Goal: Information Seeking & Learning: Understand process/instructions

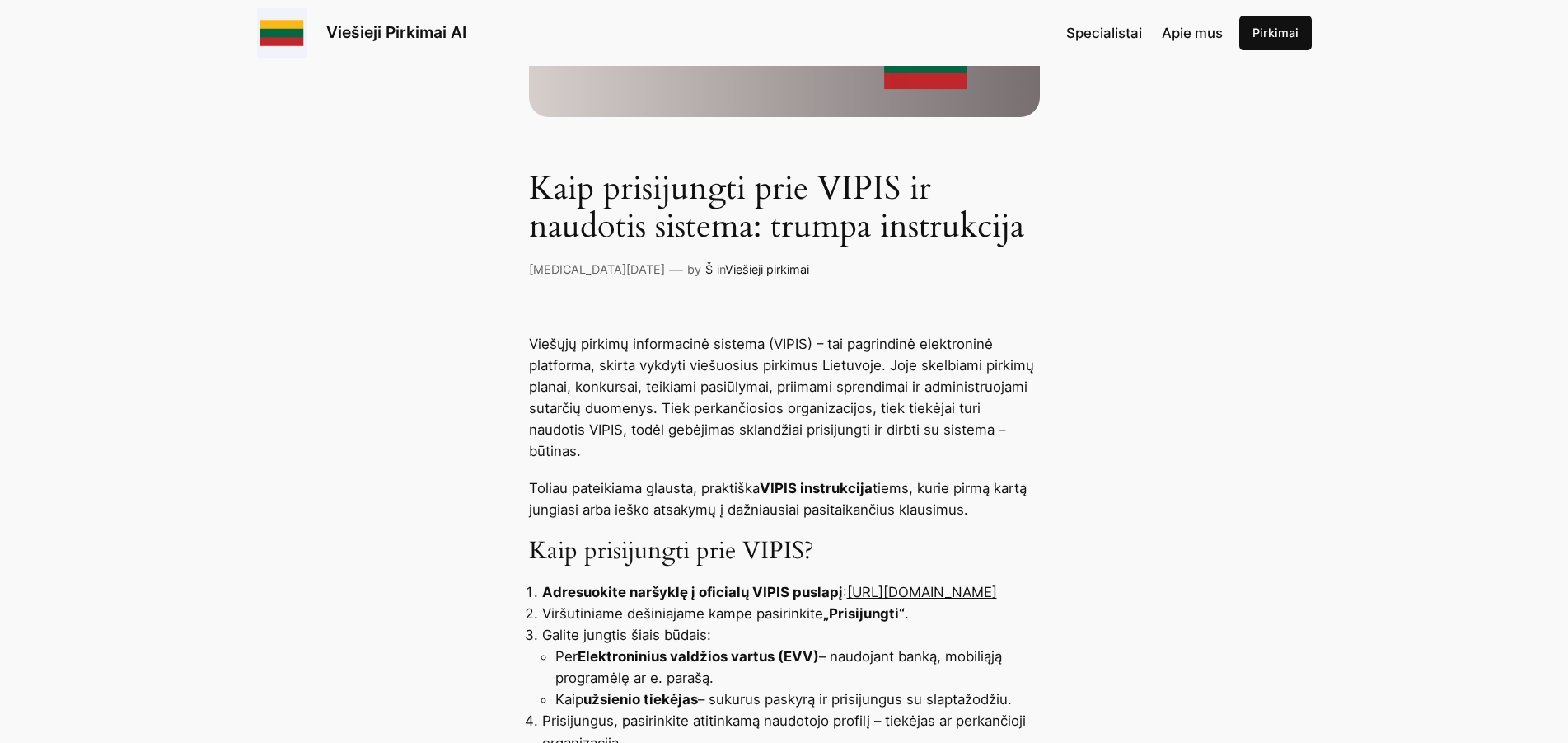
scroll to position [421, 0]
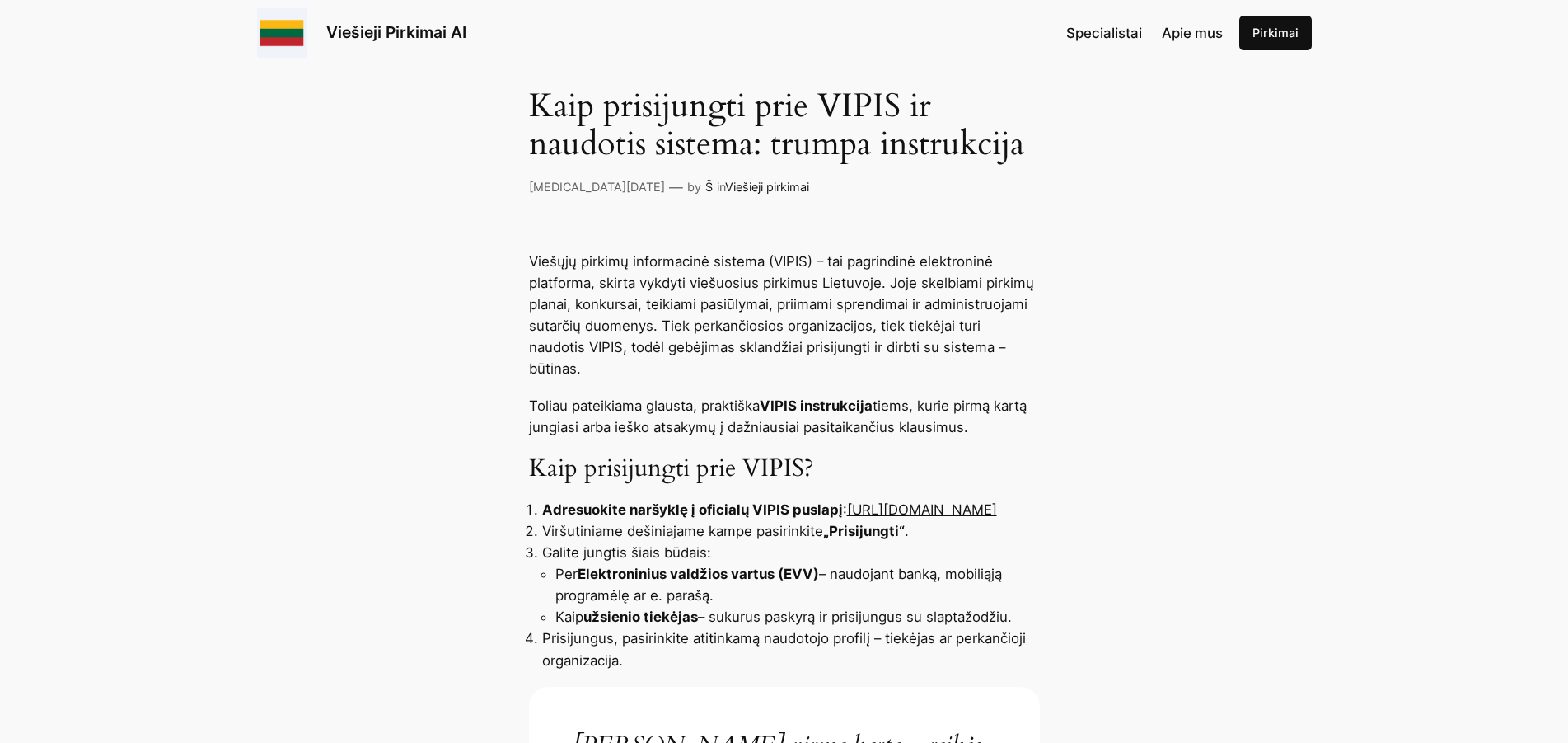
click at [866, 501] on link "https://pirkimai.eviesiejipirkimai.lt" at bounding box center [921, 509] width 150 height 17
click at [847, 511] on link "https://pirkimai.eviesiejipirkimai.lt" at bounding box center [921, 509] width 150 height 17
click at [847, 507] on link "https://pirkimai.eviesiejipirkimai.lt" at bounding box center [921, 509] width 150 height 17
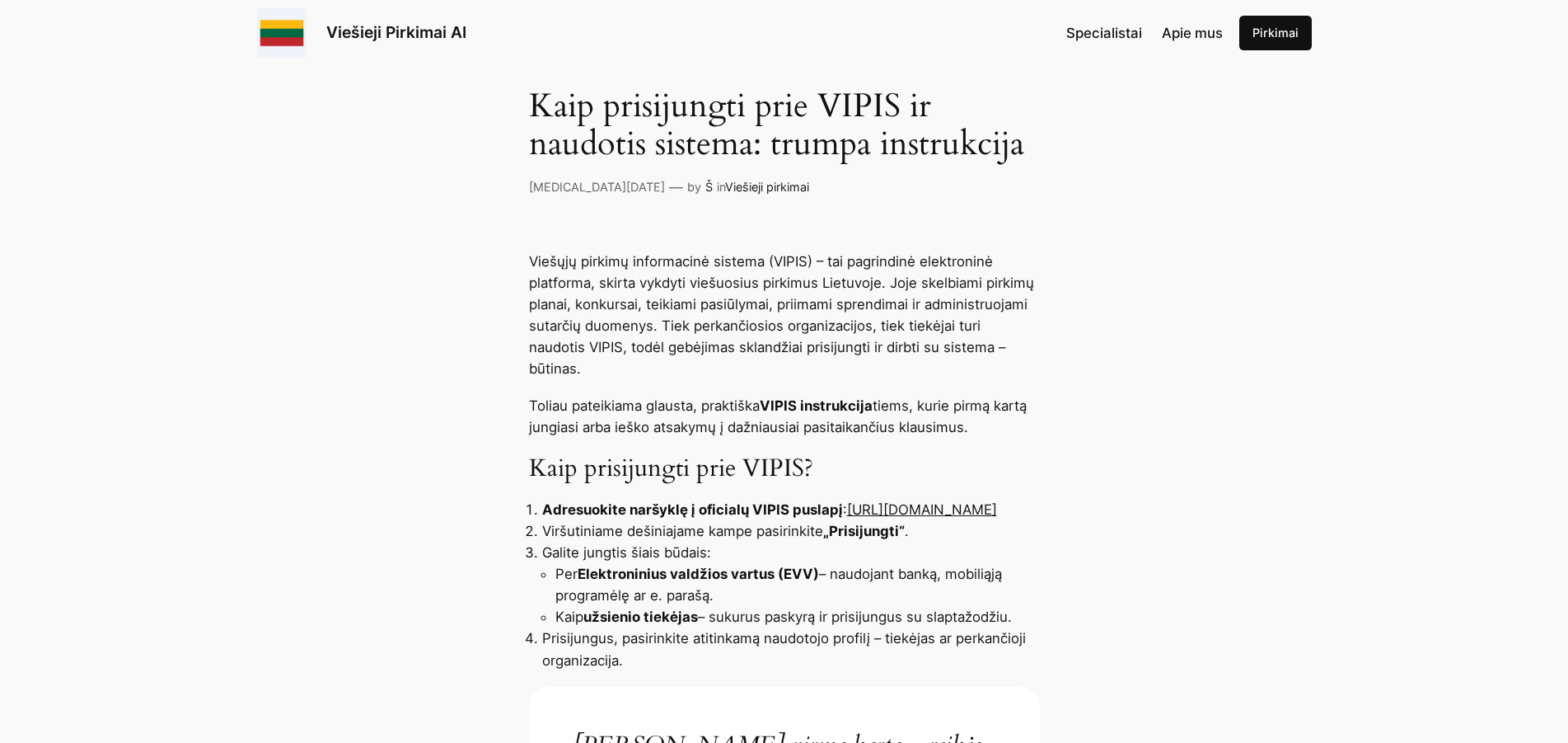
click at [847, 507] on link "https://pirkimai.eviesiejipirkimai.lt" at bounding box center [921, 509] width 150 height 17
click at [915, 461] on h3 "Kaip prisijungti prie VIPIS?" at bounding box center [784, 469] width 511 height 29
drag, startPoint x: 891, startPoint y: 472, endPoint x: 861, endPoint y: 492, distance: 36.1
click at [861, 501] on link "https://pirkimai.eviesiejipirkimai.lt" at bounding box center [921, 509] width 150 height 17
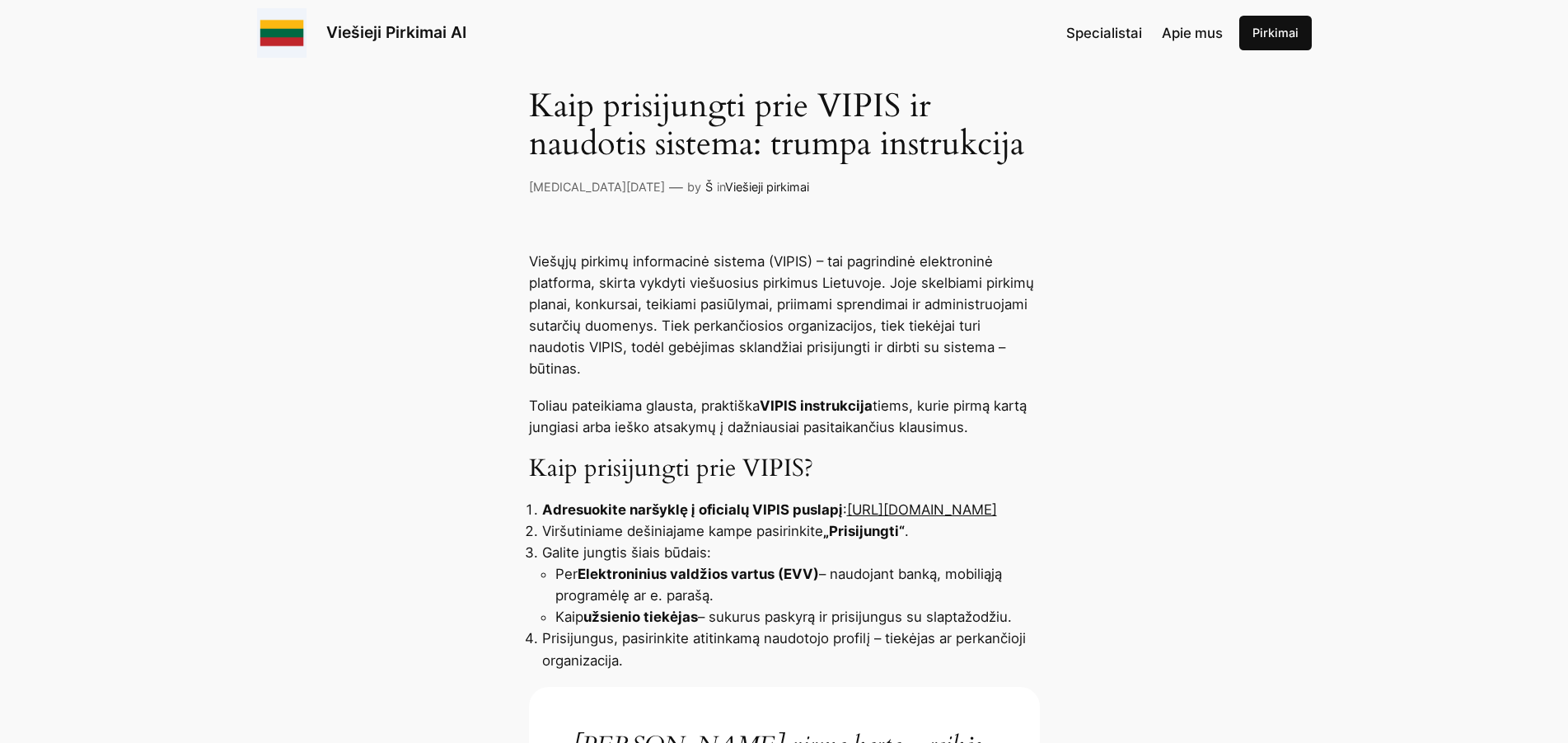
click at [684, 501] on strong "Adresuokite naršyklę į oficialų VIPIS puslapį" at bounding box center [692, 509] width 301 height 17
drag, startPoint x: 848, startPoint y: 483, endPoint x: 854, endPoint y: 515, distance: 32.6
click at [854, 515] on li "Adresuokite naršyklę į oficialų VIPIS puslapį : https://pirkimai.eviesiejipirki…" at bounding box center [790, 509] width 498 height 21
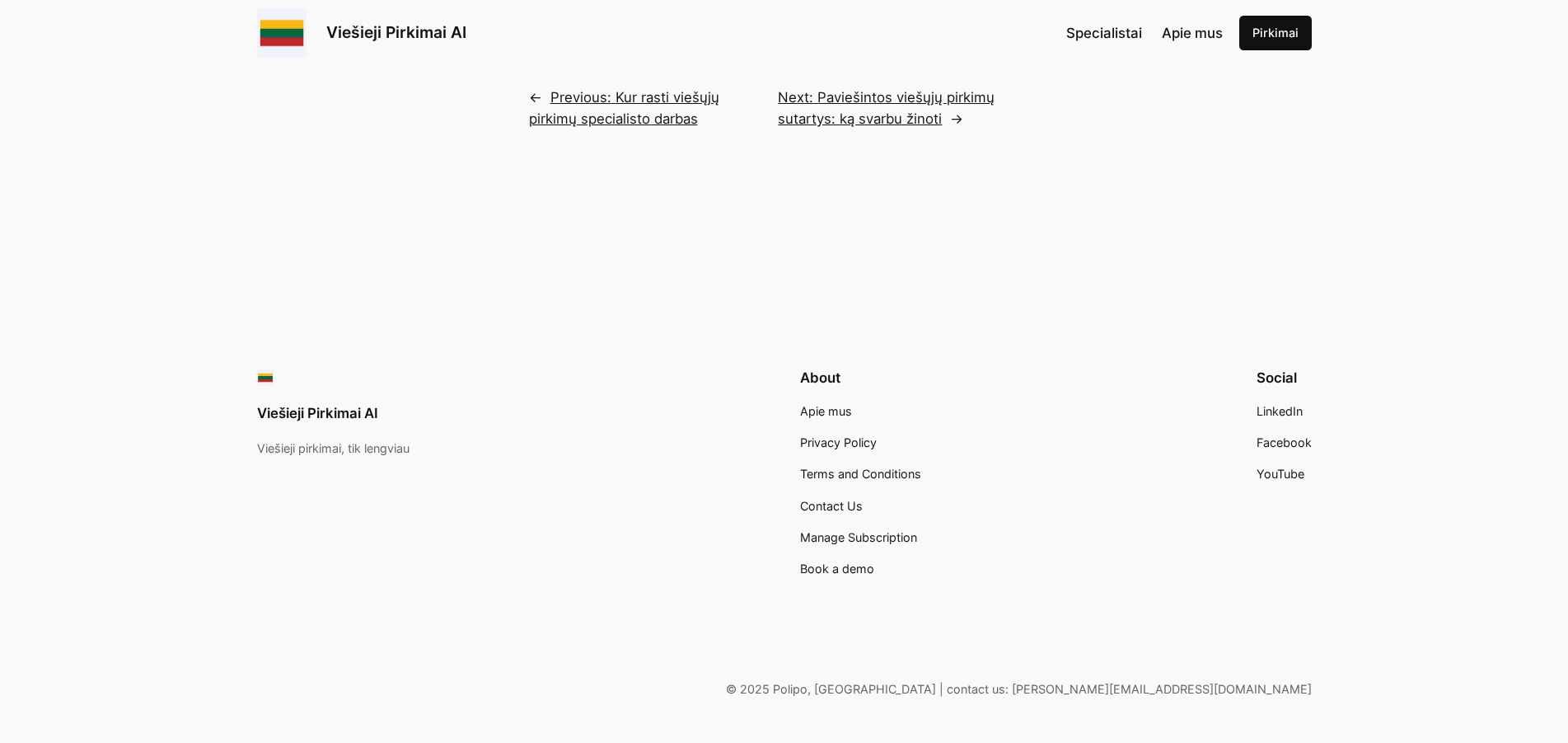
scroll to position [3657, 0]
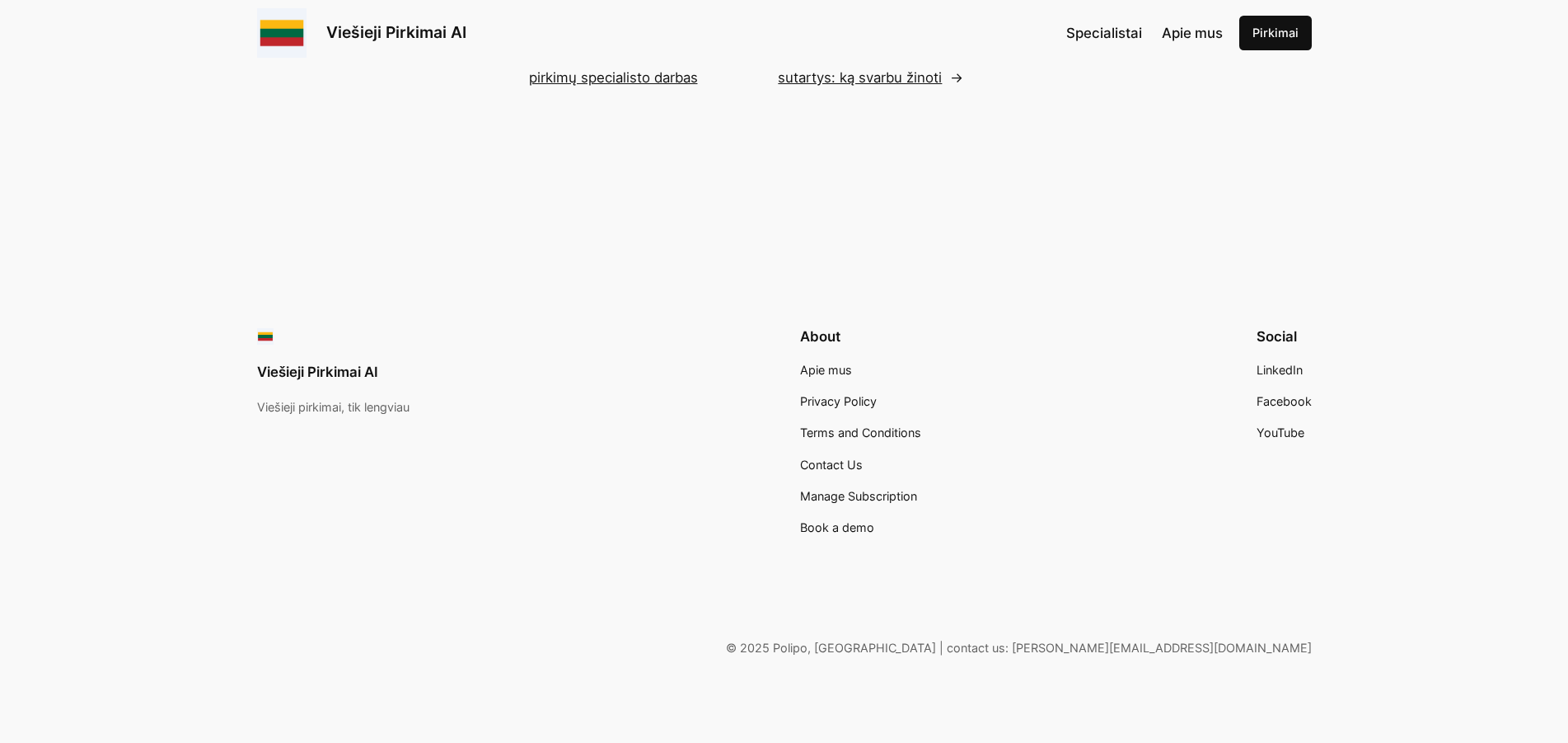
click at [1052, 309] on div "Viešieji Pirkimai AI Viešieji pirkimai, tik lengviau About Apie mus Privacy Pol…" at bounding box center [784, 492] width 1568 height 500
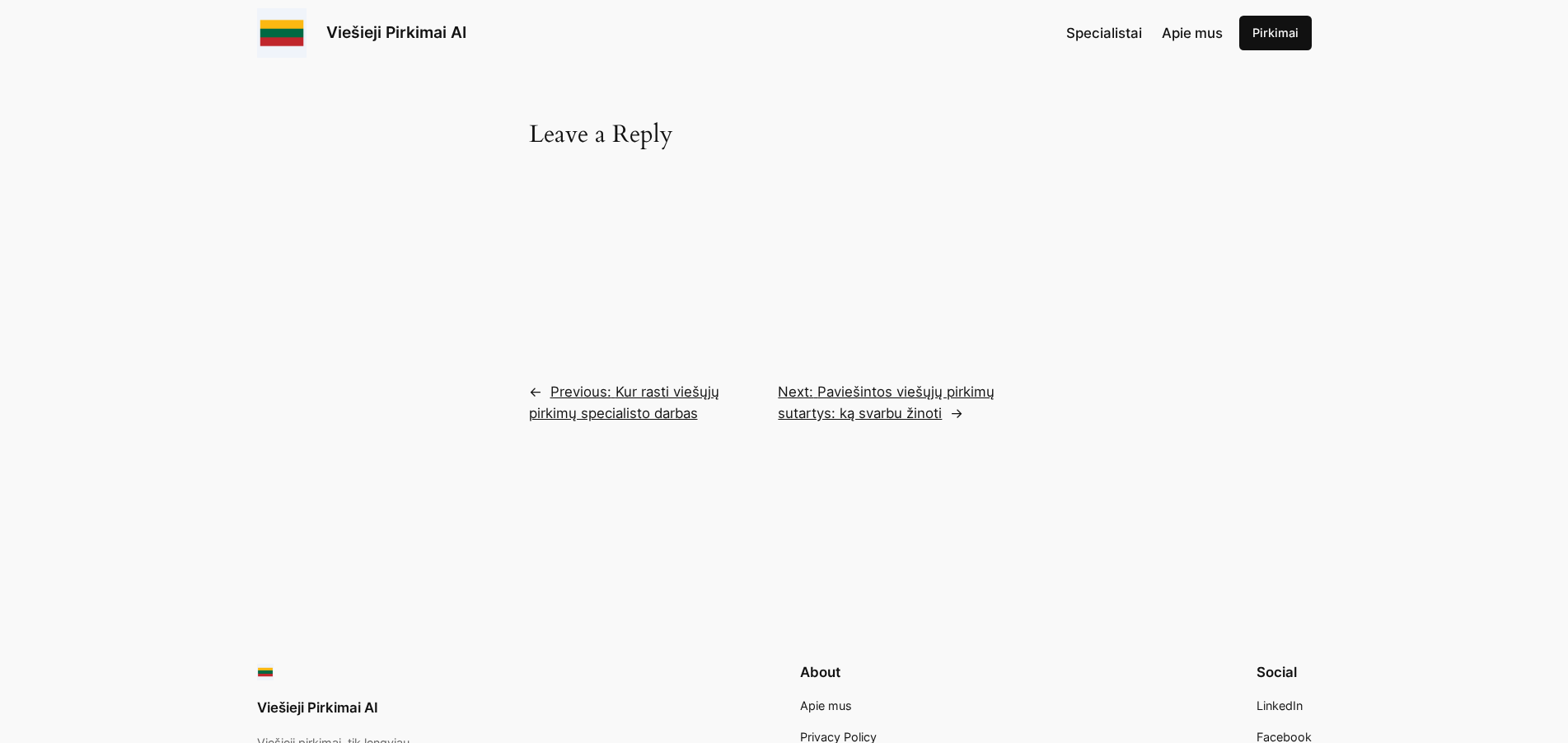
scroll to position [2900, 0]
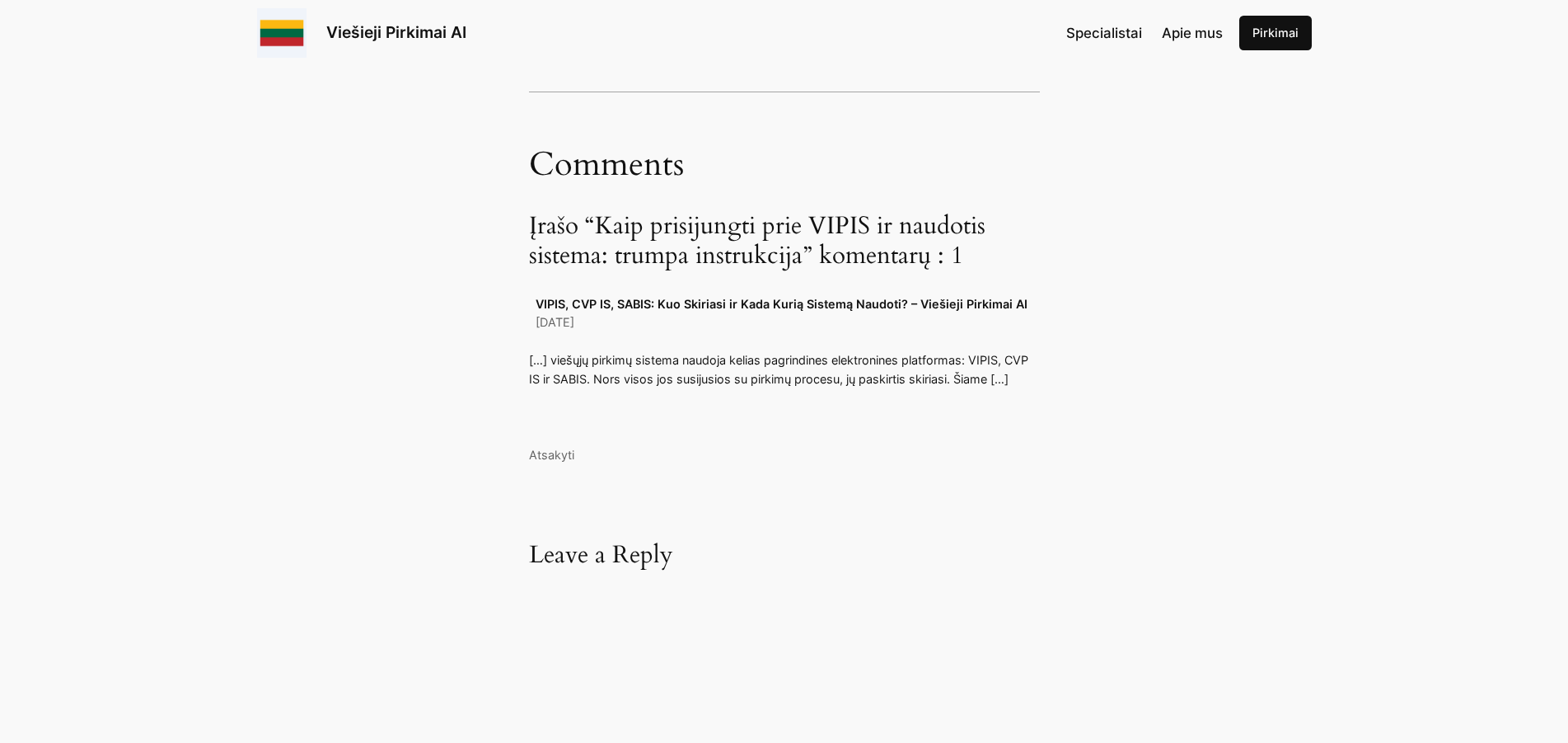
click at [861, 255] on h3 "Įrašo “Kaip prisijungti prie VIPIS ir naudotis sistema: trumpa instrukcija” kom…" at bounding box center [784, 241] width 511 height 59
click at [962, 303] on link "VIPIS, CVP IS, SABIS: Kuo Skiriasi ir Kada Kurią Sistemą Naudoti? – Viešieji Pi…" at bounding box center [781, 303] width 491 height 14
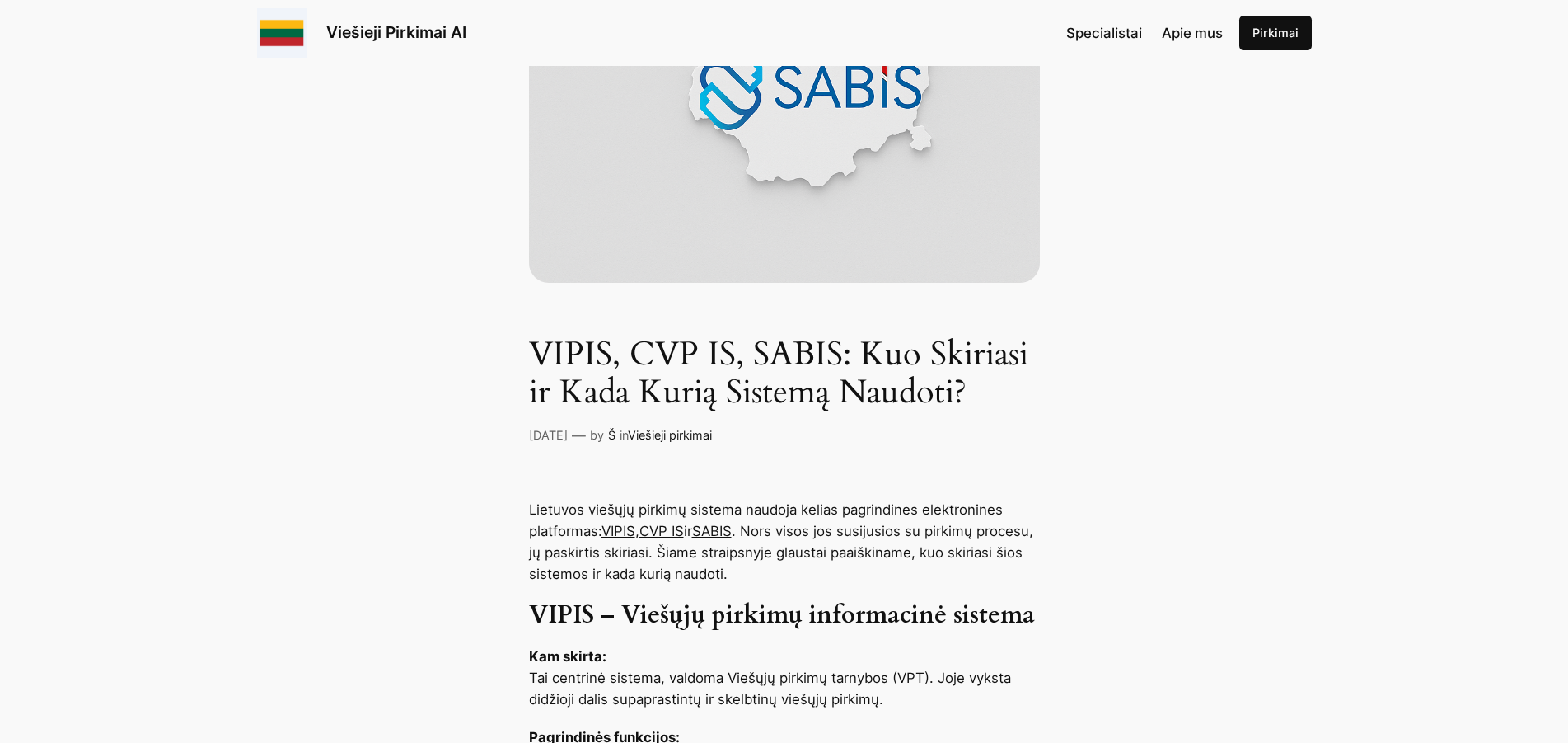
scroll to position [421, 0]
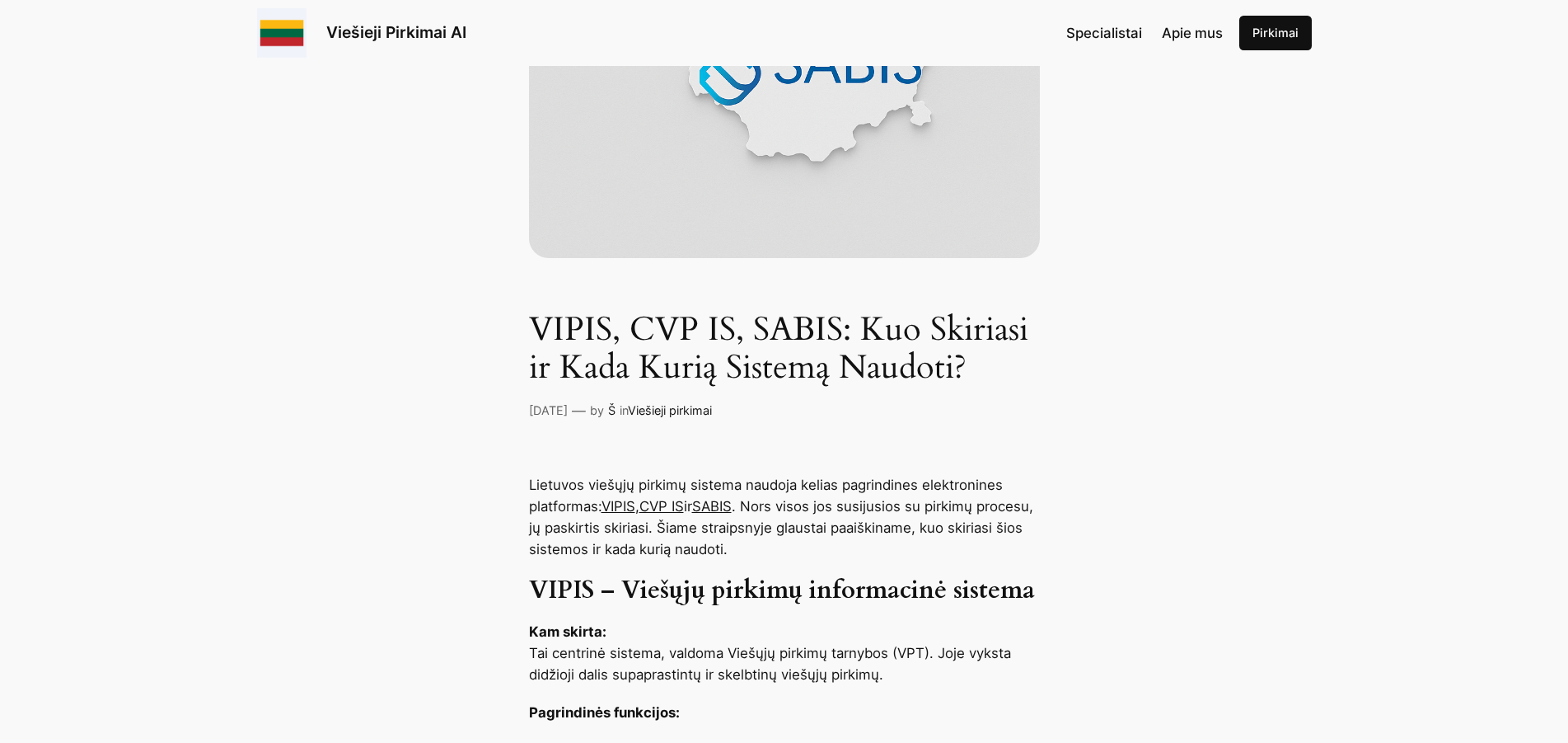
click at [631, 500] on link "VIPIS" at bounding box center [618, 506] width 34 height 17
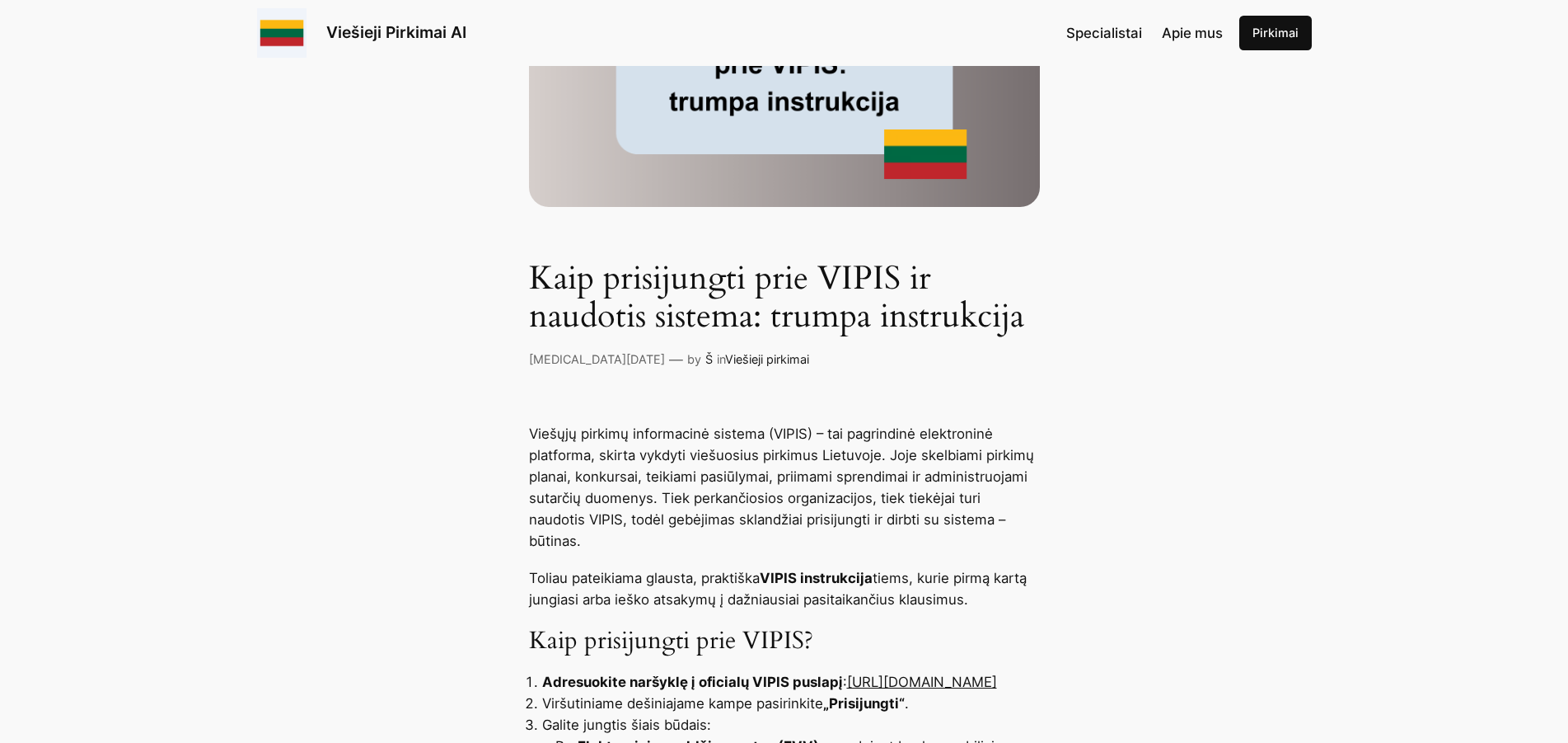
scroll to position [336, 0]
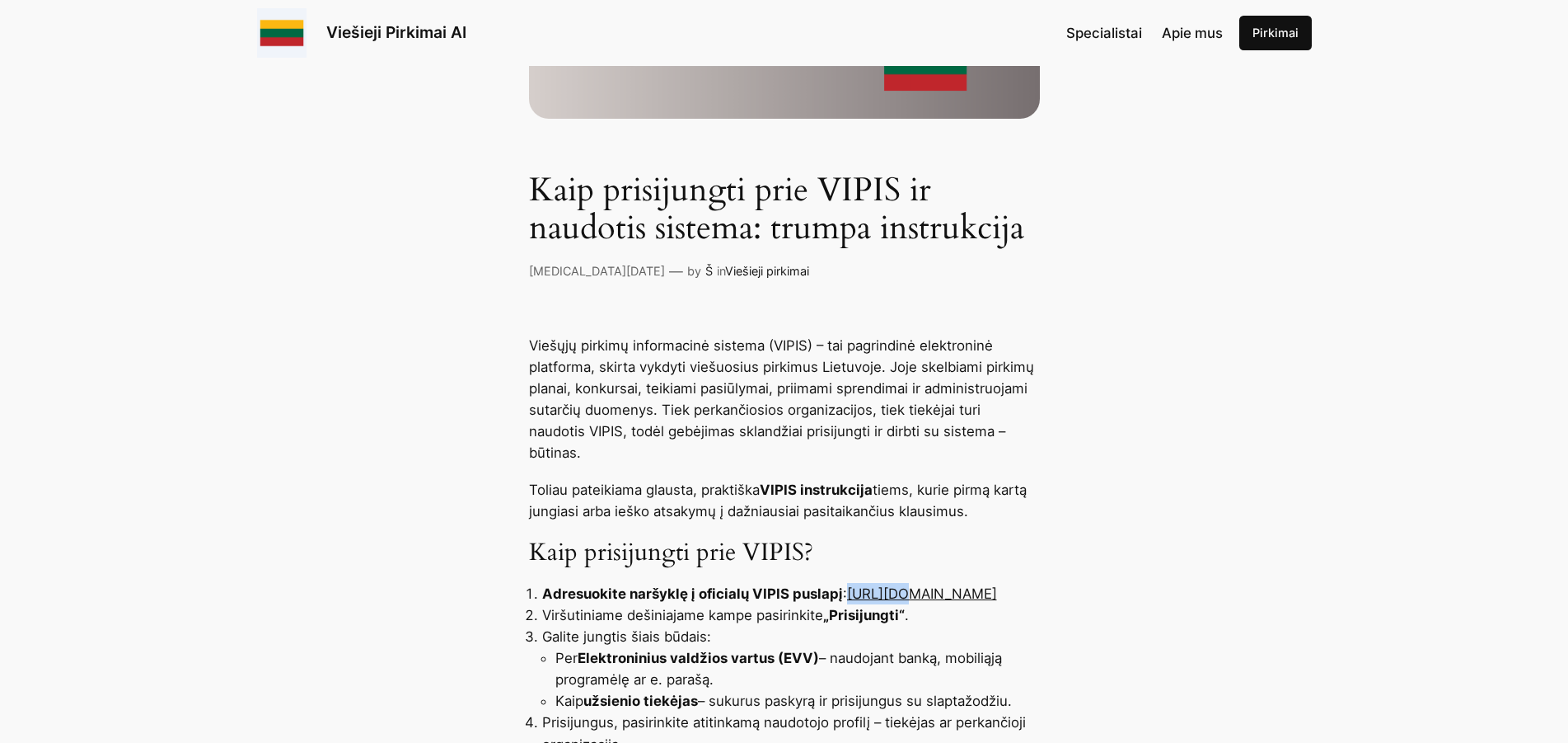
drag, startPoint x: 847, startPoint y: 575, endPoint x: 915, endPoint y: 574, distance: 68.0
click at [915, 583] on li "Adresuokite naršyklę į oficialų VIPIS puslapį : https://pirkimai.eviesiejipirki…" at bounding box center [790, 593] width 498 height 21
click at [1217, 145] on div "Kaip prisijungti prie VIPIS ir naudotis sistema: trumpa instrukcija Bal 7, 2025…" at bounding box center [784, 13] width 1568 height 537
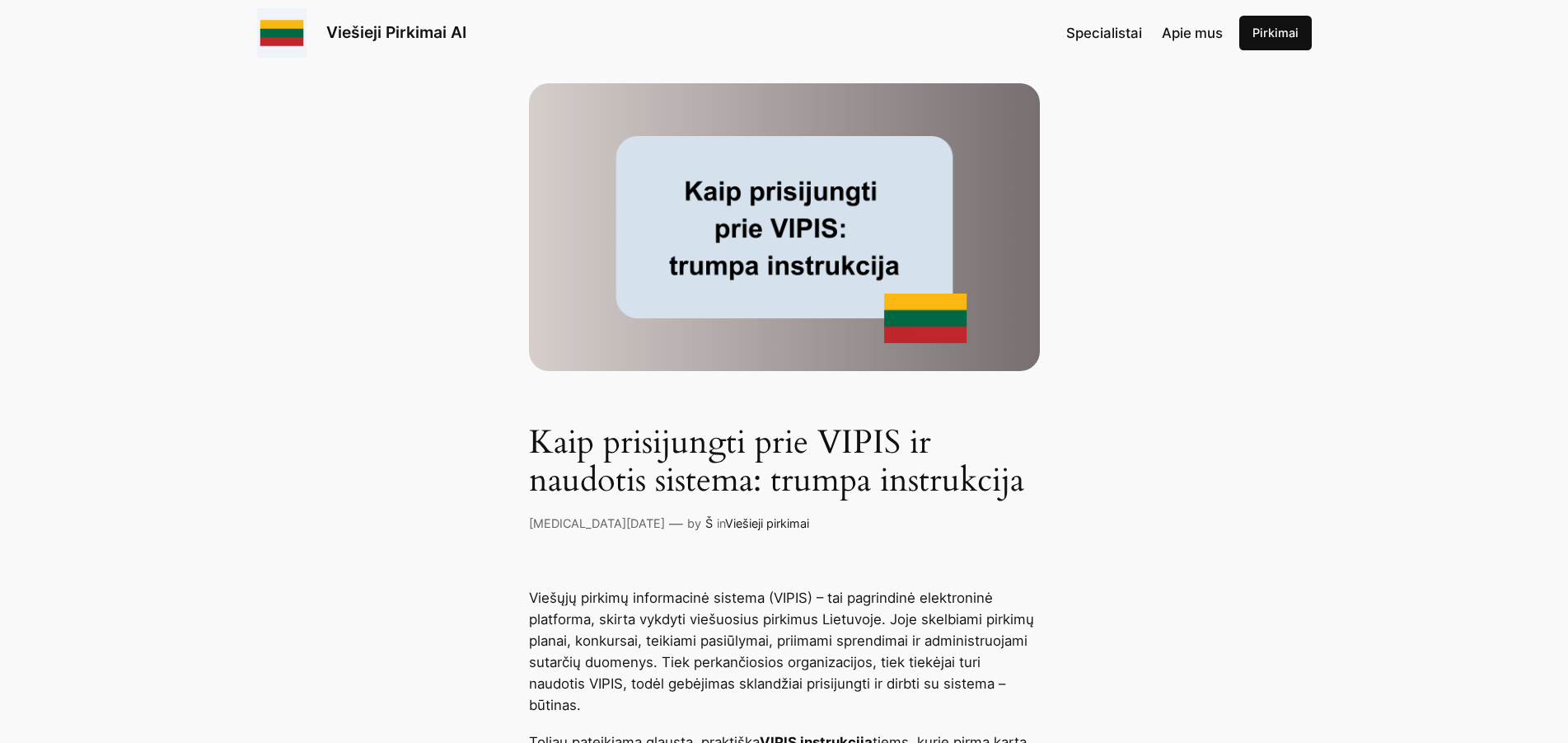
scroll to position [0, 0]
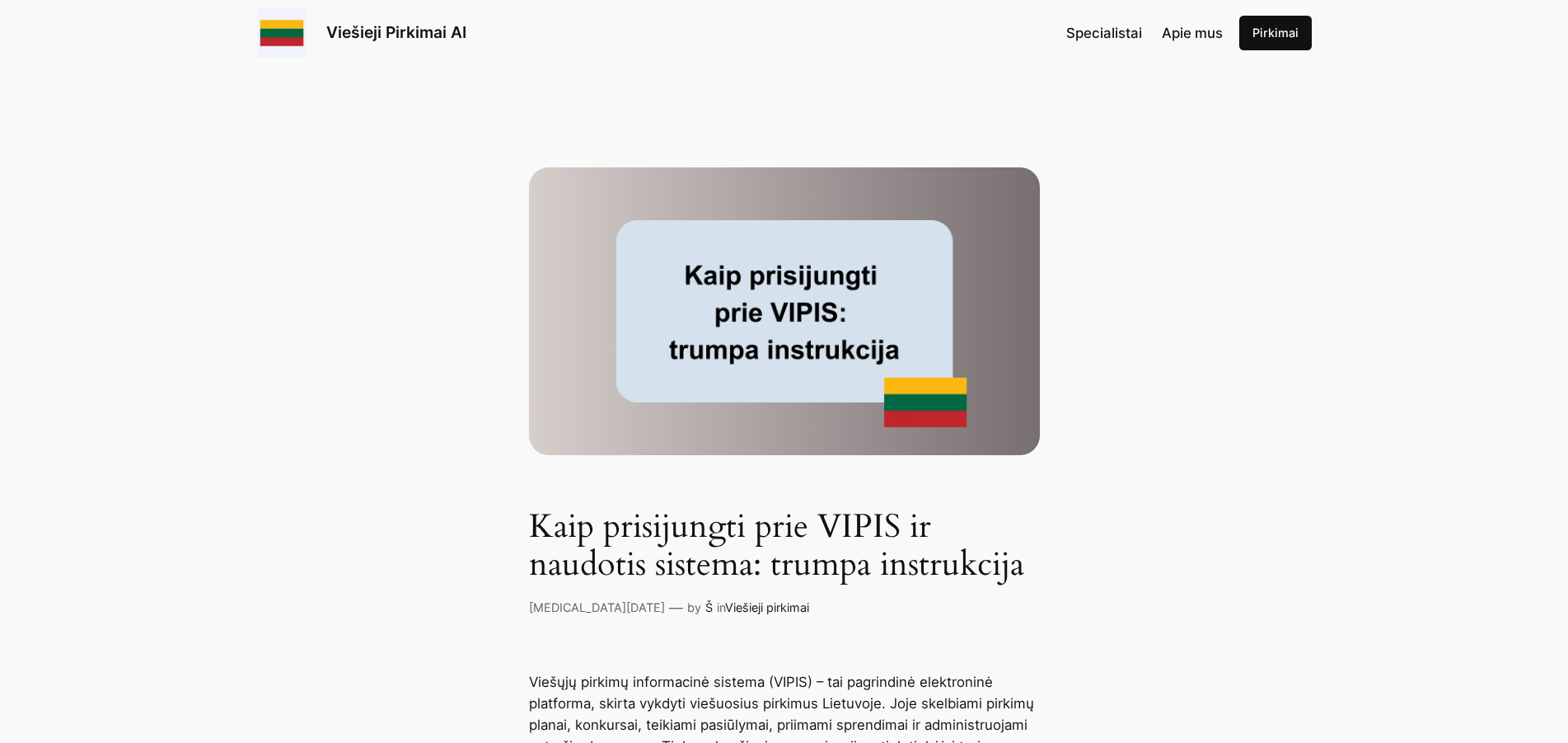
click at [1276, 23] on link "Pirkimai" at bounding box center [1274, 33] width 73 height 35
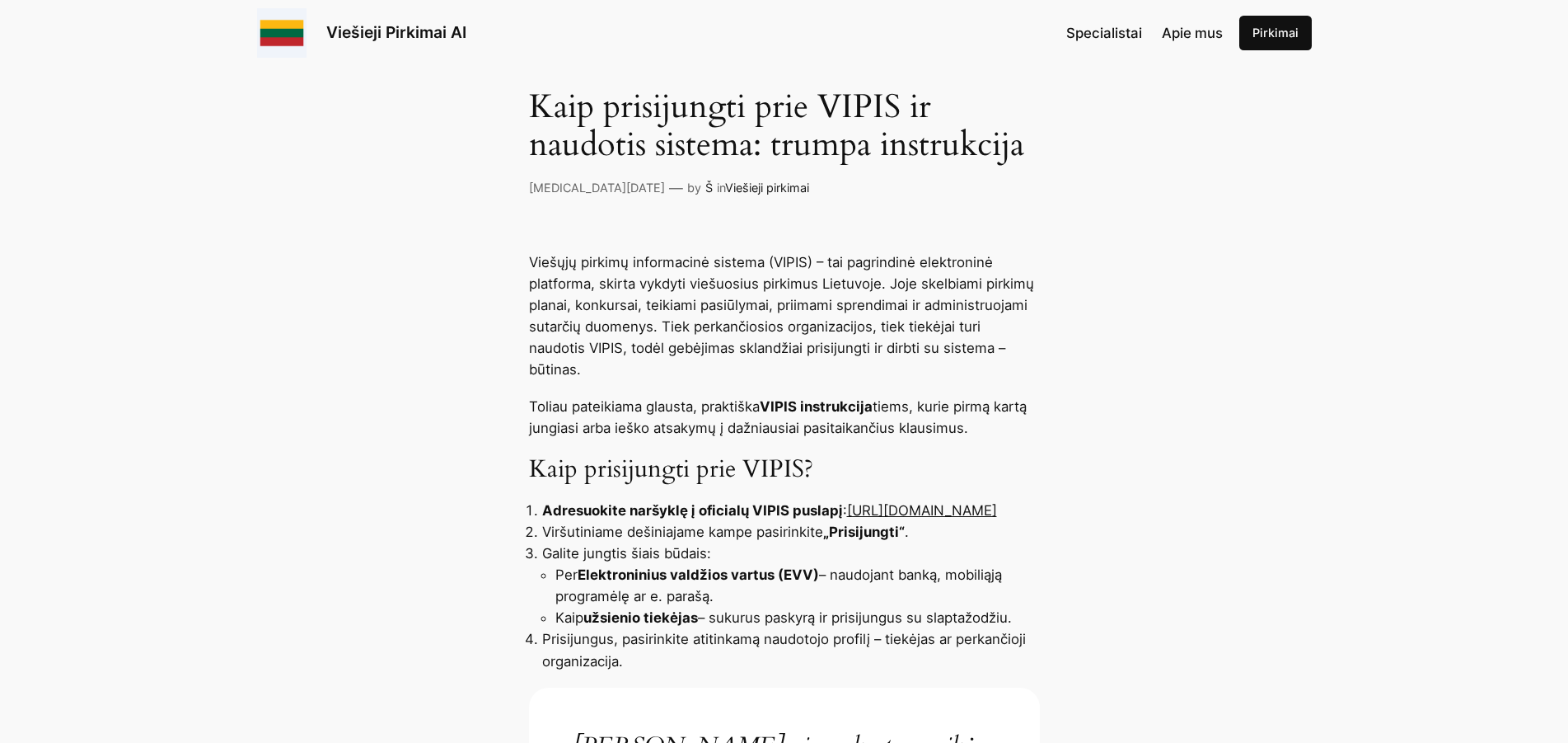
scroll to position [421, 0]
click at [847, 501] on link "https://pirkimai.eviesiejipirkimai.lt" at bounding box center [921, 509] width 150 height 17
click at [853, 501] on link "https://pirkimai.eviesiejipirkimai.lt" at bounding box center [921, 509] width 150 height 17
click at [877, 501] on link "https://pirkimai.eviesiejipirkimai.lt" at bounding box center [921, 509] width 150 height 17
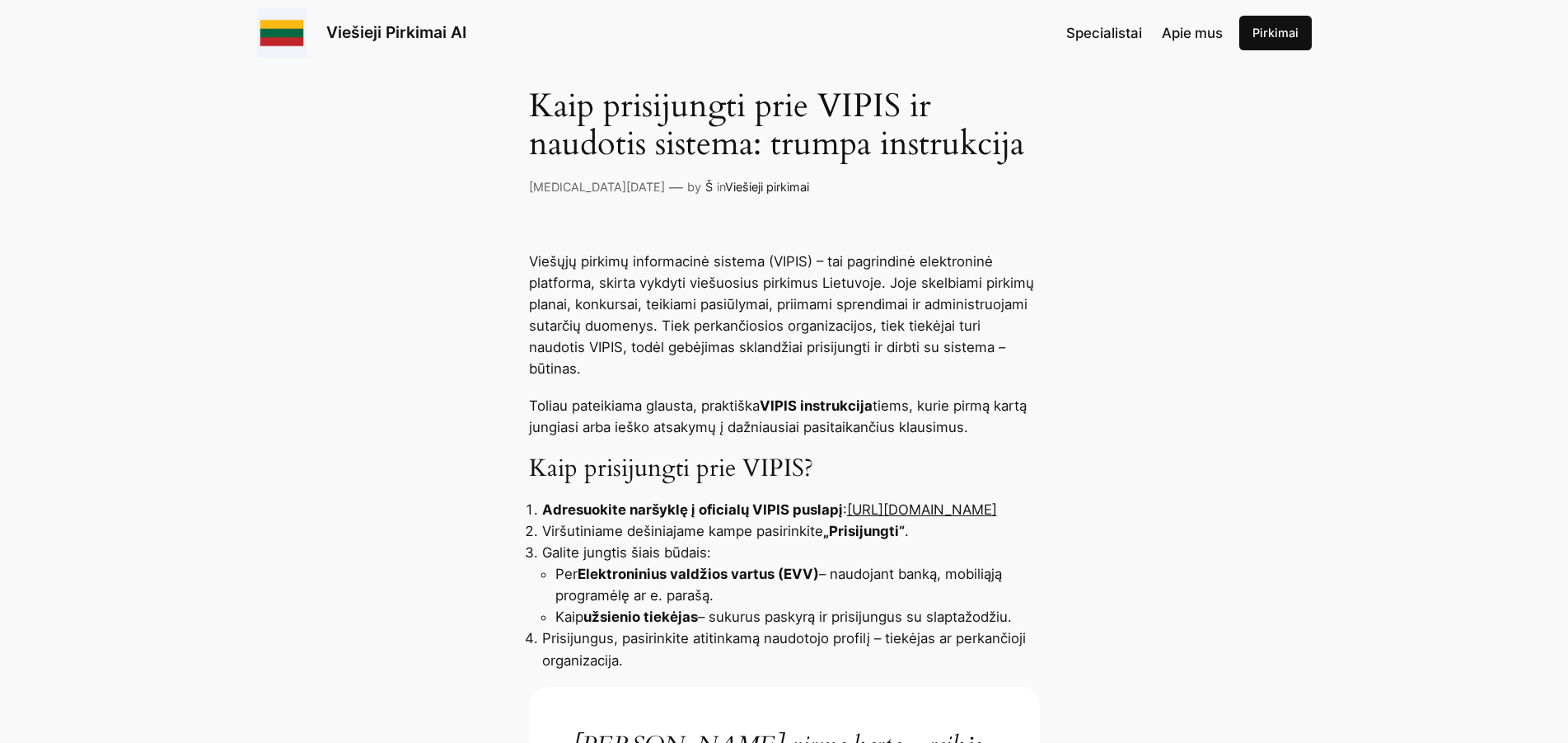
click at [869, 501] on link "https://pirkimai.eviesiejipirkimai.lt" at bounding box center [921, 509] width 150 height 17
click at [850, 501] on link "https://pirkimai.eviesiejipirkimai.lt" at bounding box center [921, 509] width 150 height 17
drag, startPoint x: 847, startPoint y: 489, endPoint x: 924, endPoint y: 508, distance: 79.3
click at [924, 508] on li "Adresuokite naršyklę į oficialų VIPIS puslapį : https://pirkimai.eviesiejipirki…" at bounding box center [790, 509] width 498 height 21
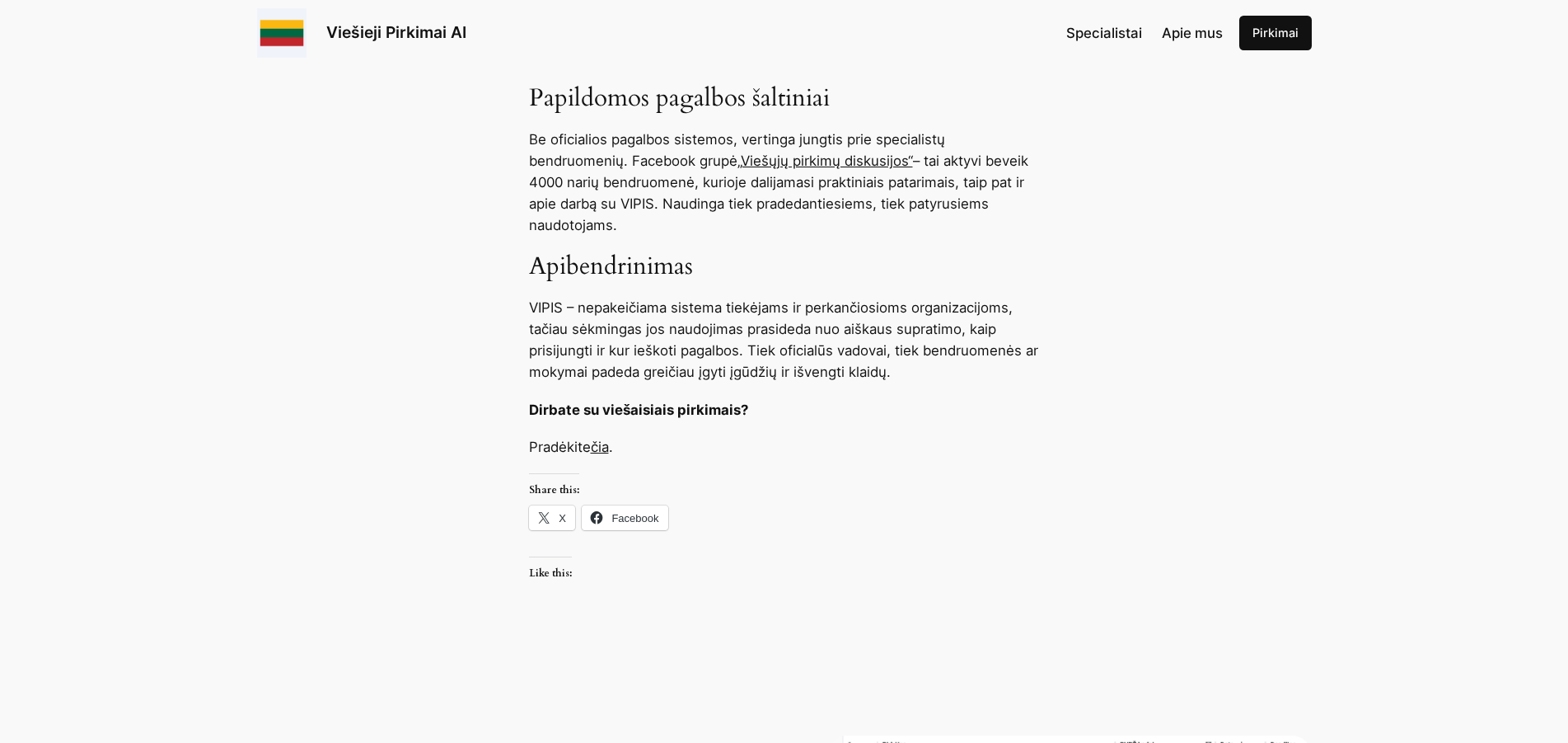
scroll to position [1766, 0]
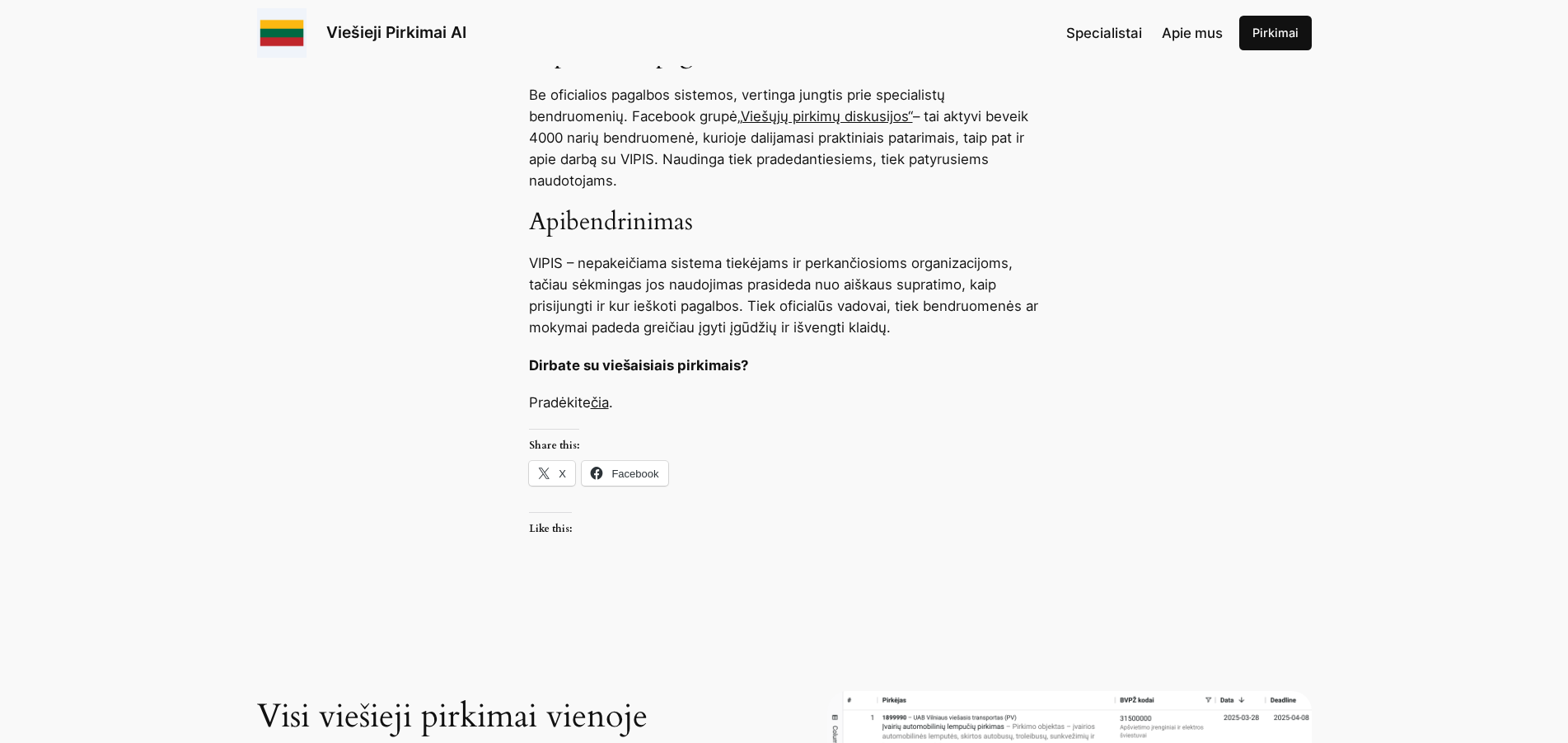
click at [609, 404] on link "čia" at bounding box center [600, 402] width 18 height 17
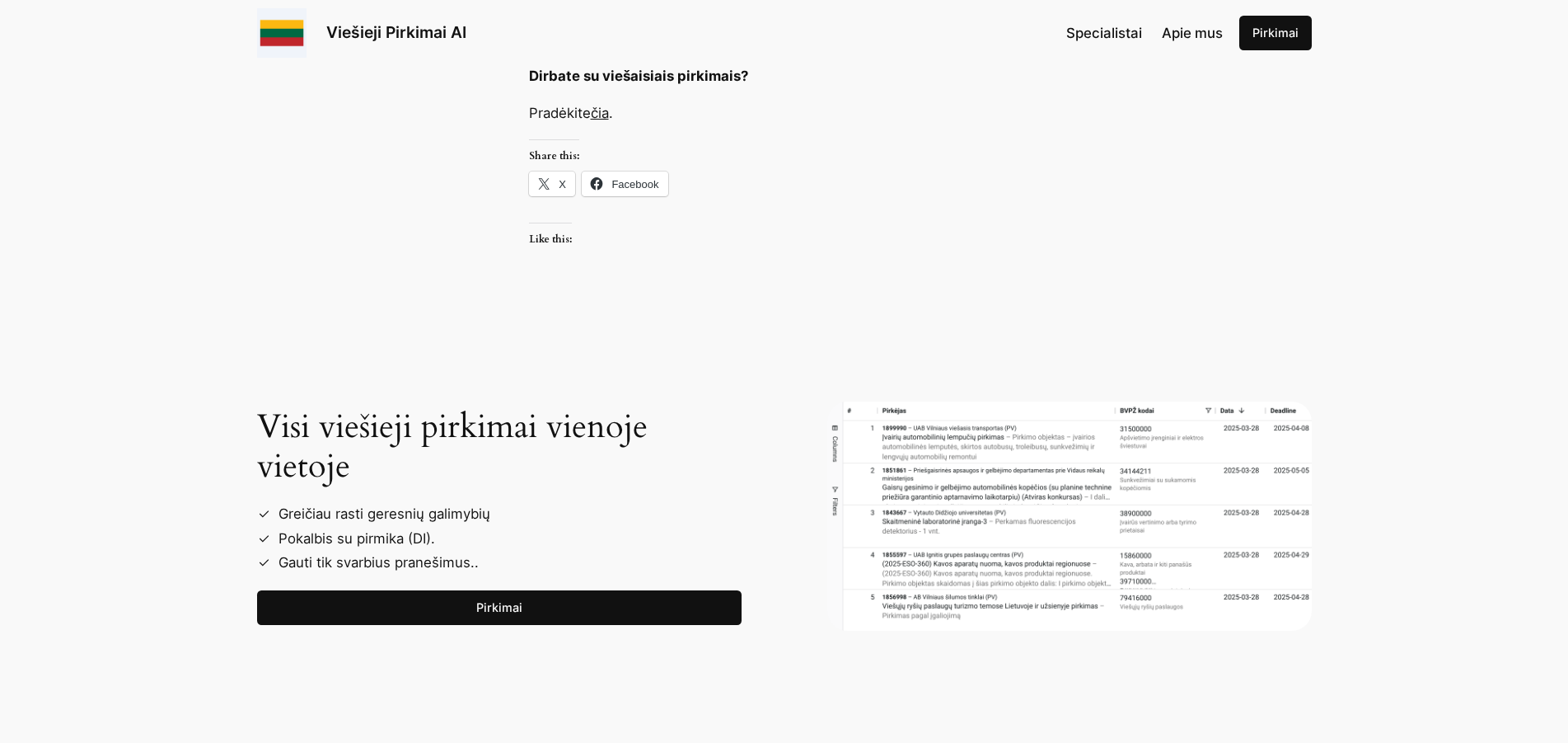
scroll to position [2102, 0]
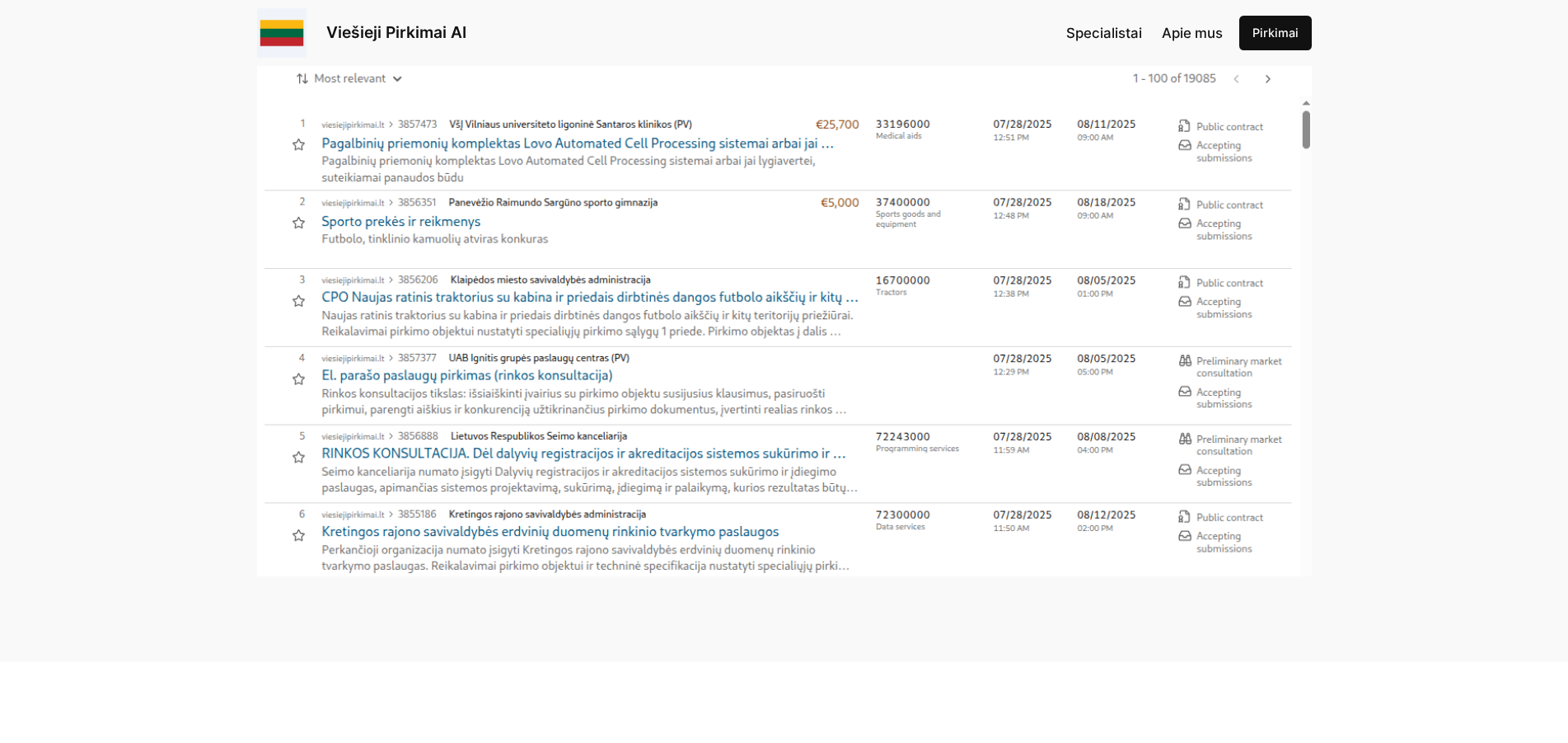
scroll to position [505, 0]
